Goal: Download file/media

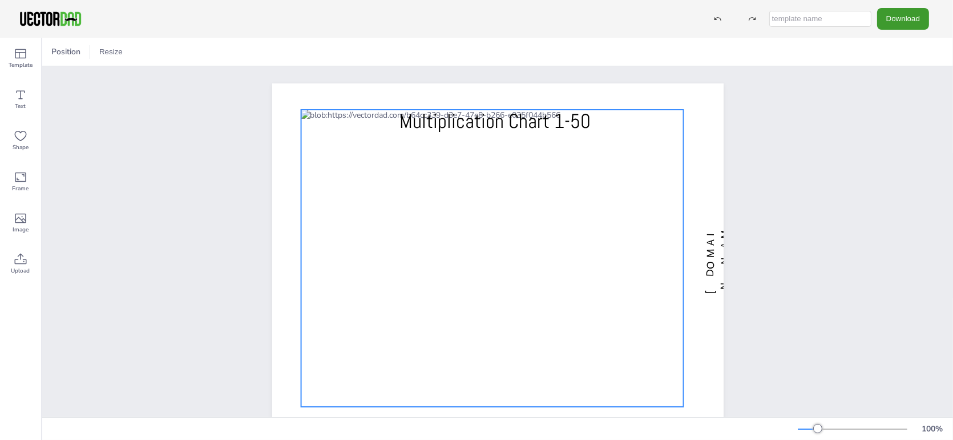
scroll to position [33, 0]
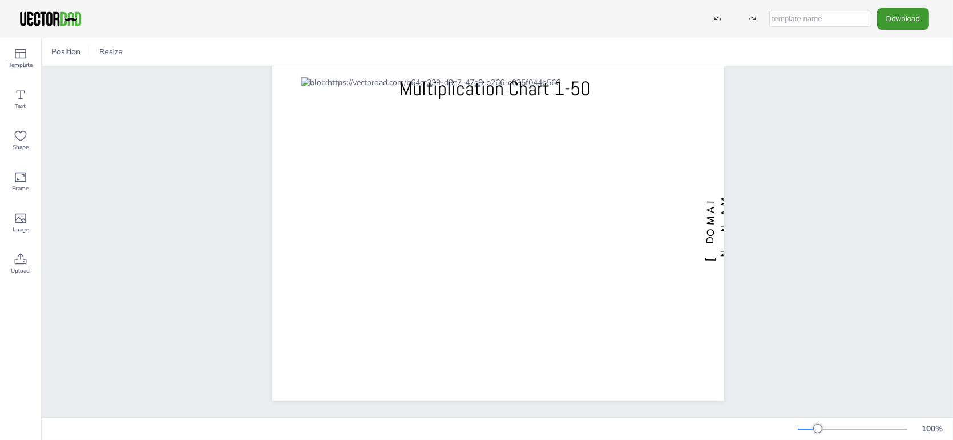
click at [927, 1] on div "Download" at bounding box center [476, 19] width 953 height 38
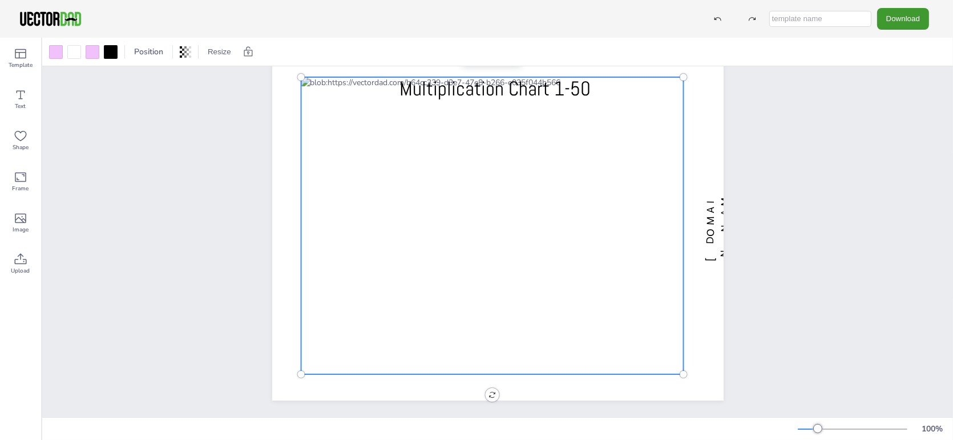
click at [565, 185] on div at bounding box center [492, 225] width 383 height 297
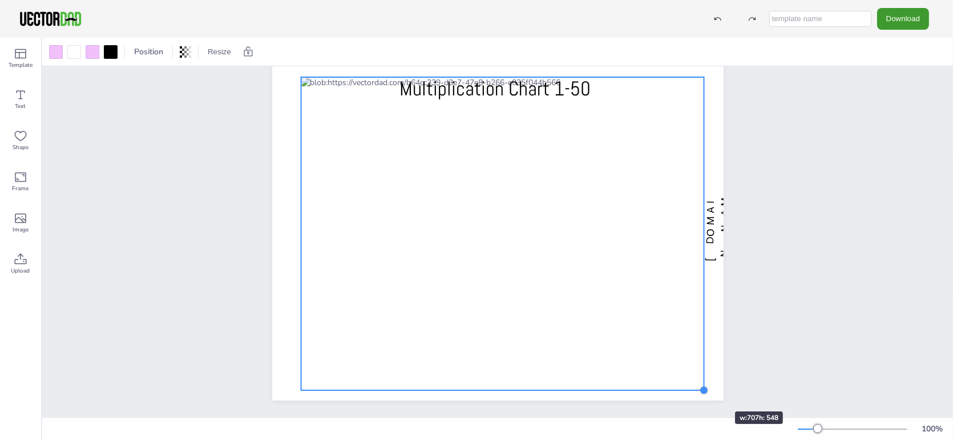
drag, startPoint x: 682, startPoint y: 374, endPoint x: 695, endPoint y: 382, distance: 15.4
click at [700, 388] on div at bounding box center [704, 389] width 9 height 9
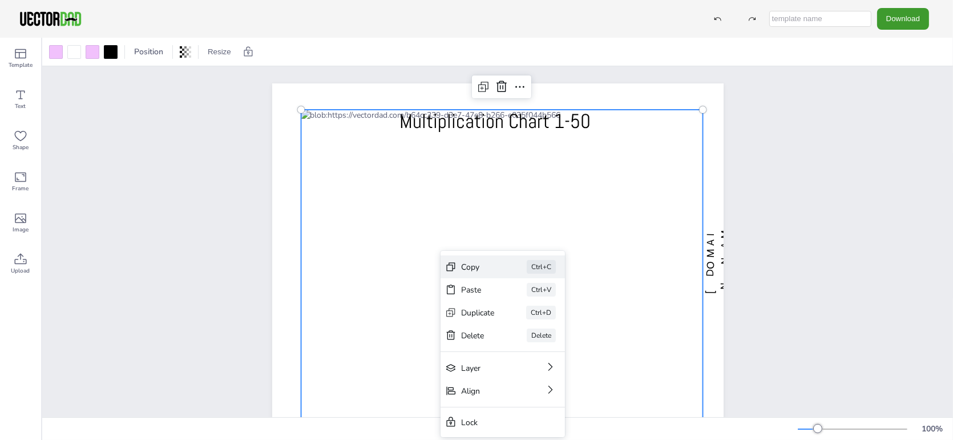
click at [487, 267] on div "Copy" at bounding box center [478, 266] width 34 height 11
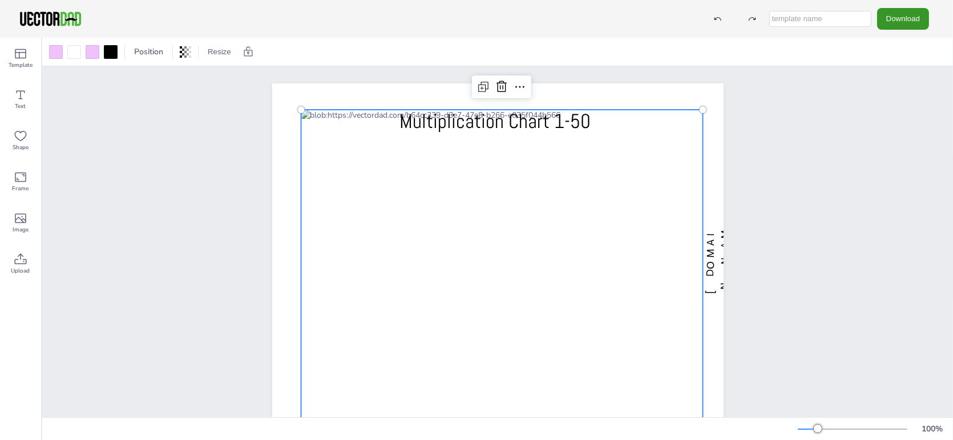
click at [900, 25] on button "Download" at bounding box center [903, 18] width 52 height 21
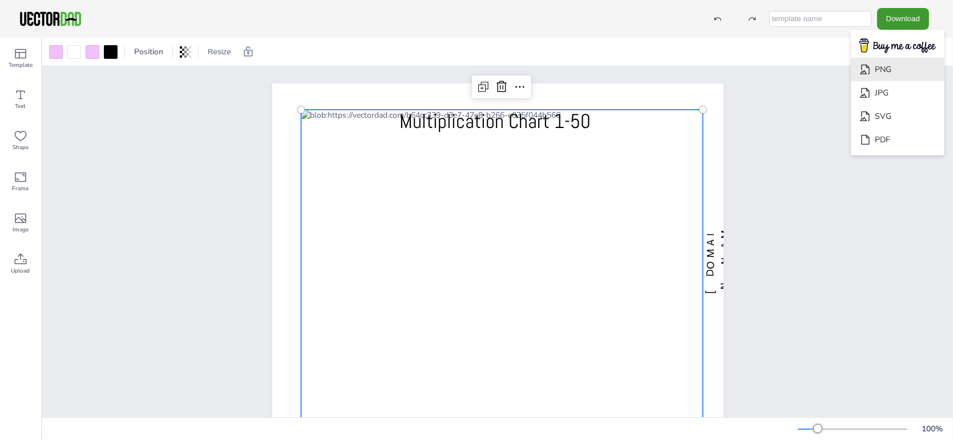
click at [892, 74] on li "PNG" at bounding box center [898, 69] width 94 height 23
